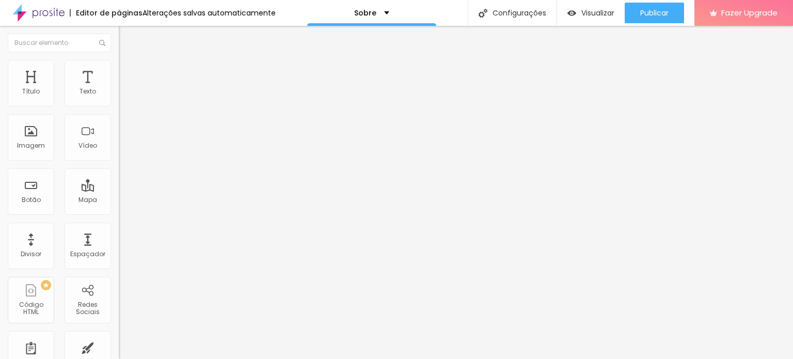
click at [119, 125] on span "Titulo 6" at bounding box center [129, 120] width 20 height 9
click at [119, 87] on span "Titulo 1" at bounding box center [136, 82] width 34 height 9
click at [119, 124] on div "Titulo 6 H6" at bounding box center [178, 121] width 119 height 6
click at [119, 89] on span "Titulo 1" at bounding box center [136, 81] width 34 height 14
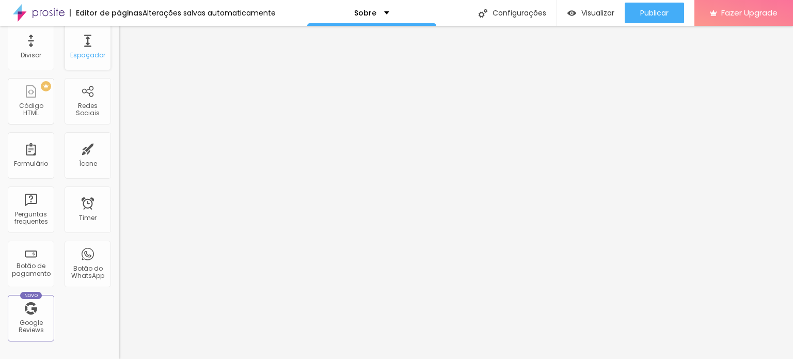
scroll to position [206, 0]
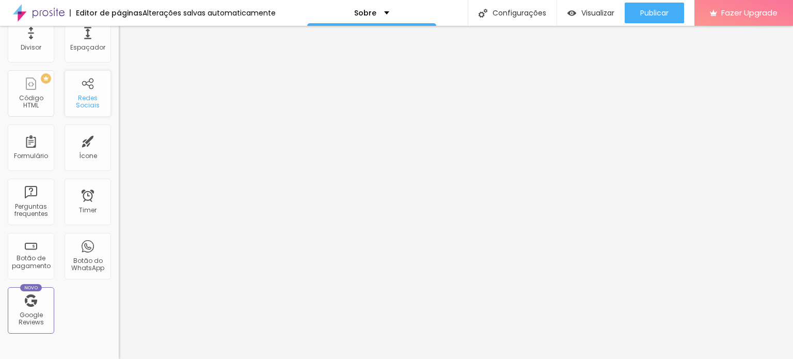
click at [74, 97] on div "Redes Sociais" at bounding box center [87, 101] width 41 height 15
click at [83, 152] on div "Ícone" at bounding box center [88, 155] width 18 height 7
click at [18, 154] on div "Formulário" at bounding box center [31, 155] width 34 height 7
click at [35, 197] on div "Perguntas frequentes" at bounding box center [31, 202] width 46 height 46
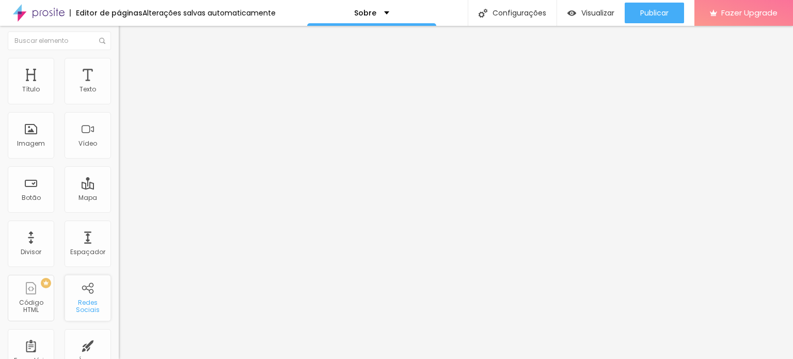
scroll to position [0, 0]
click at [119, 65] on img at bounding box center [123, 64] width 9 height 9
click at [119, 70] on li "Avançado" at bounding box center [178, 75] width 119 height 10
click at [119, 60] on li "Conteúdo" at bounding box center [178, 55] width 119 height 10
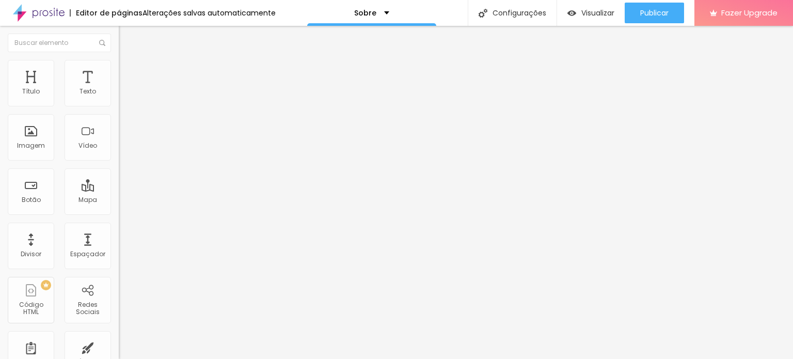
click at [119, 215] on img at bounding box center [122, 218] width 7 height 7
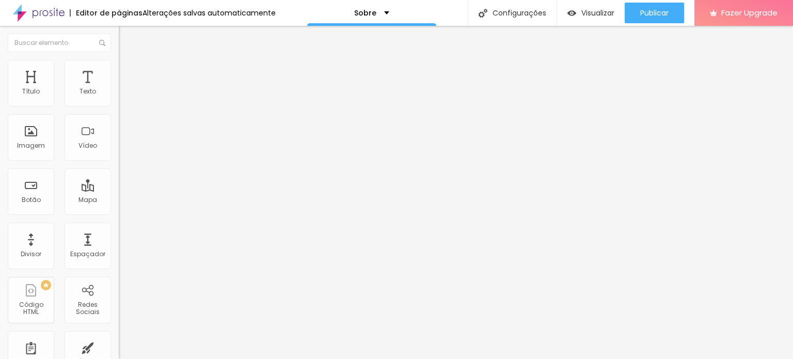
click at [119, 62] on img at bounding box center [123, 64] width 9 height 9
click at [119, 70] on li "Avançado" at bounding box center [178, 75] width 119 height 10
click at [119, 59] on img at bounding box center [123, 54] width 9 height 9
click at [119, 208] on div "Instagram" at bounding box center [178, 211] width 119 height 6
click at [119, 351] on input "https://" at bounding box center [181, 356] width 124 height 10
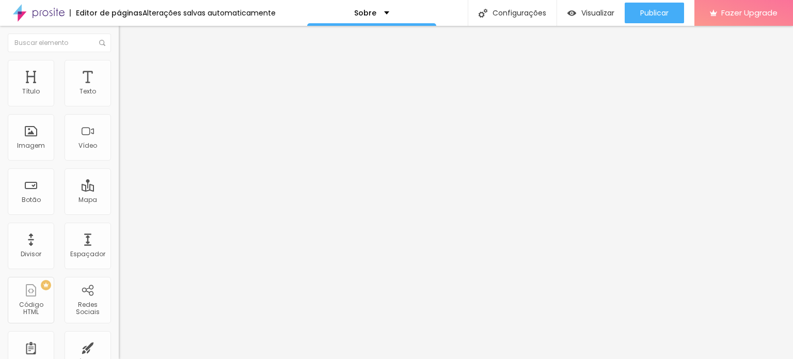
type input "[URL]"
click at [119, 290] on div "Editar Redes Sociais Conteúdo Estilo Avançado Instagram Rede social Instagram E…" at bounding box center [178, 192] width 119 height 333
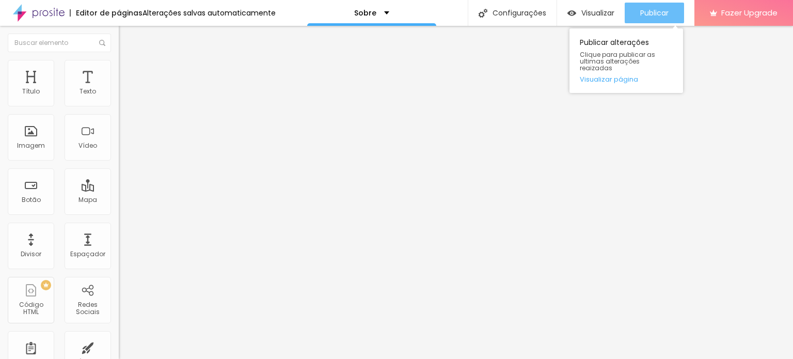
click at [658, 12] on span "Publicar" at bounding box center [654, 13] width 28 height 8
